Goal: Task Accomplishment & Management: Manage account settings

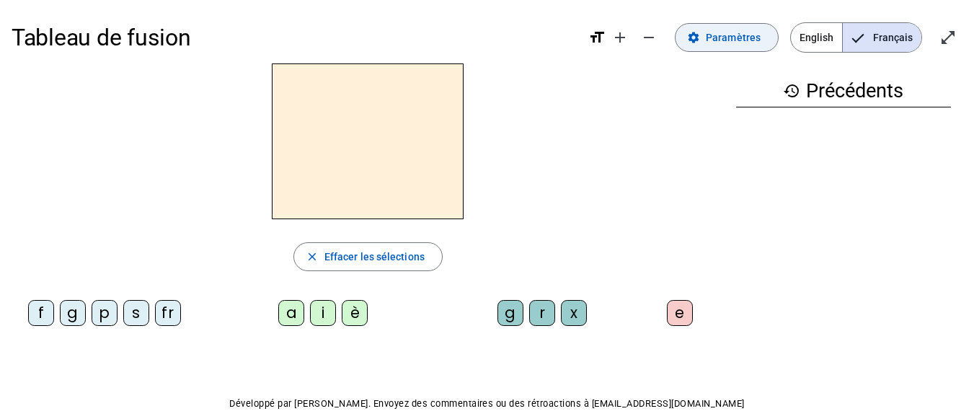
click at [729, 31] on span "Paramètres" at bounding box center [733, 37] width 55 height 17
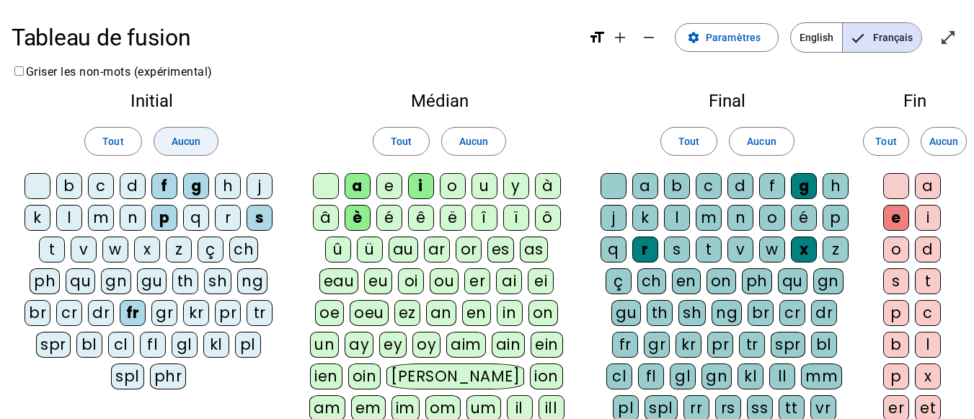
click at [184, 133] on span "Aucun" at bounding box center [186, 141] width 29 height 17
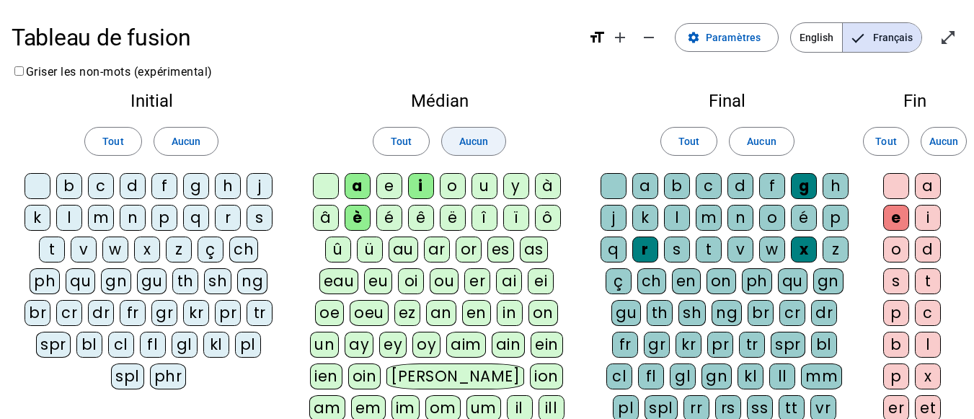
click at [480, 145] on span "Aucun" at bounding box center [473, 141] width 29 height 17
click at [749, 130] on span at bounding box center [761, 141] width 63 height 35
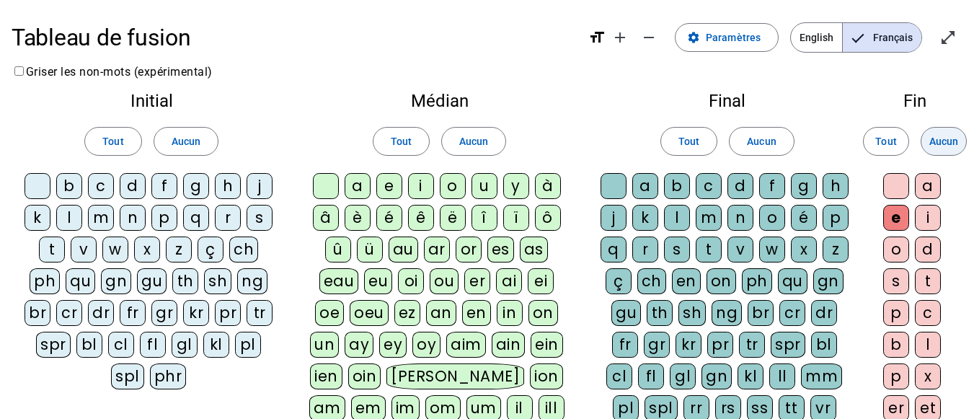
click at [966, 149] on span at bounding box center [944, 141] width 45 height 35
click at [79, 193] on div "b" at bounding box center [69, 186] width 26 height 26
click at [162, 185] on div "f" at bounding box center [164, 186] width 26 height 26
click at [165, 223] on div "p" at bounding box center [164, 218] width 26 height 26
click at [228, 221] on div "r" at bounding box center [228, 218] width 26 height 26
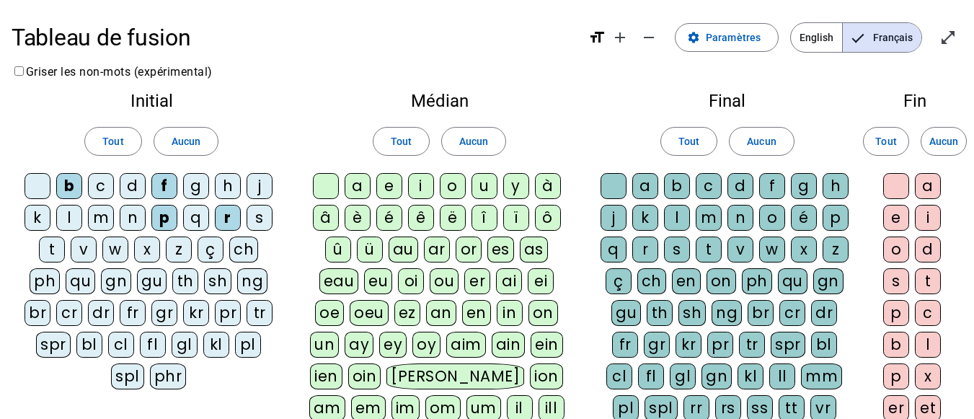
click at [54, 242] on div "t" at bounding box center [52, 250] width 26 height 26
click at [358, 179] on div "a" at bounding box center [358, 186] width 26 height 26
click at [427, 225] on div "ê" at bounding box center [421, 218] width 26 height 26
click at [424, 193] on div "i" at bounding box center [421, 186] width 26 height 26
click at [480, 189] on div "u" at bounding box center [485, 186] width 26 height 26
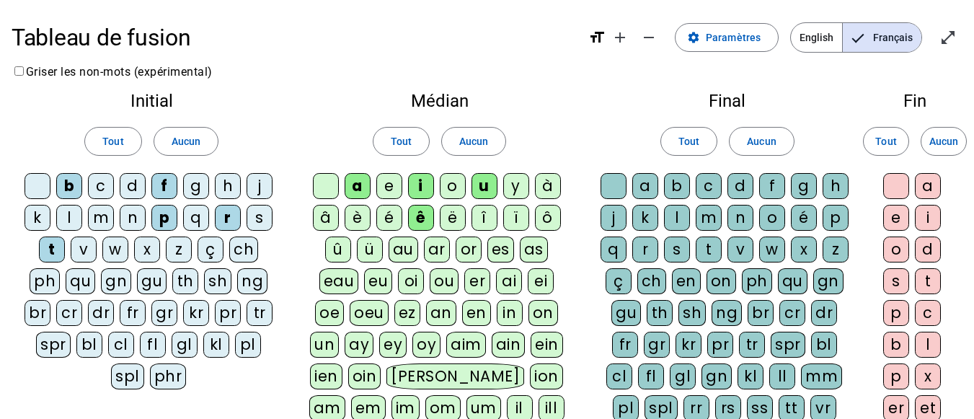
click at [800, 181] on div "g" at bounding box center [804, 186] width 26 height 26
click at [676, 243] on div "s" at bounding box center [677, 250] width 26 height 26
click at [710, 242] on div "t" at bounding box center [709, 250] width 26 height 26
click at [742, 246] on div "v" at bounding box center [741, 250] width 26 height 26
click at [903, 221] on div "e" at bounding box center [896, 218] width 26 height 26
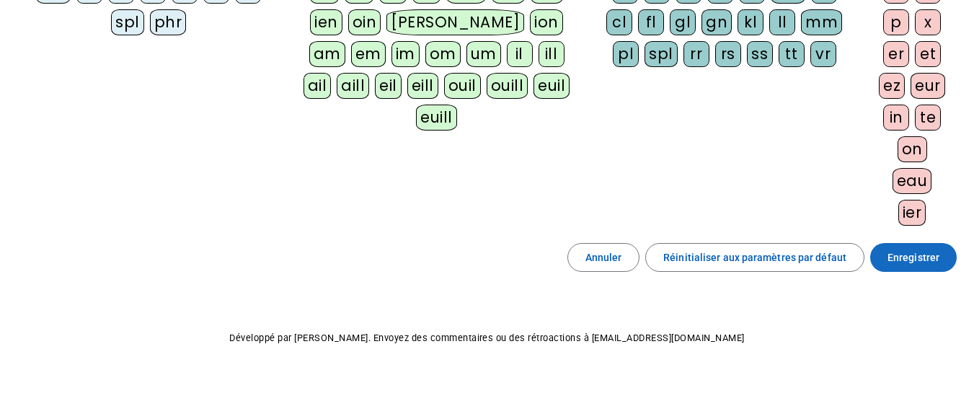
click at [914, 273] on span at bounding box center [913, 257] width 87 height 35
